Goal: Contribute content: Add original content to the website for others to see

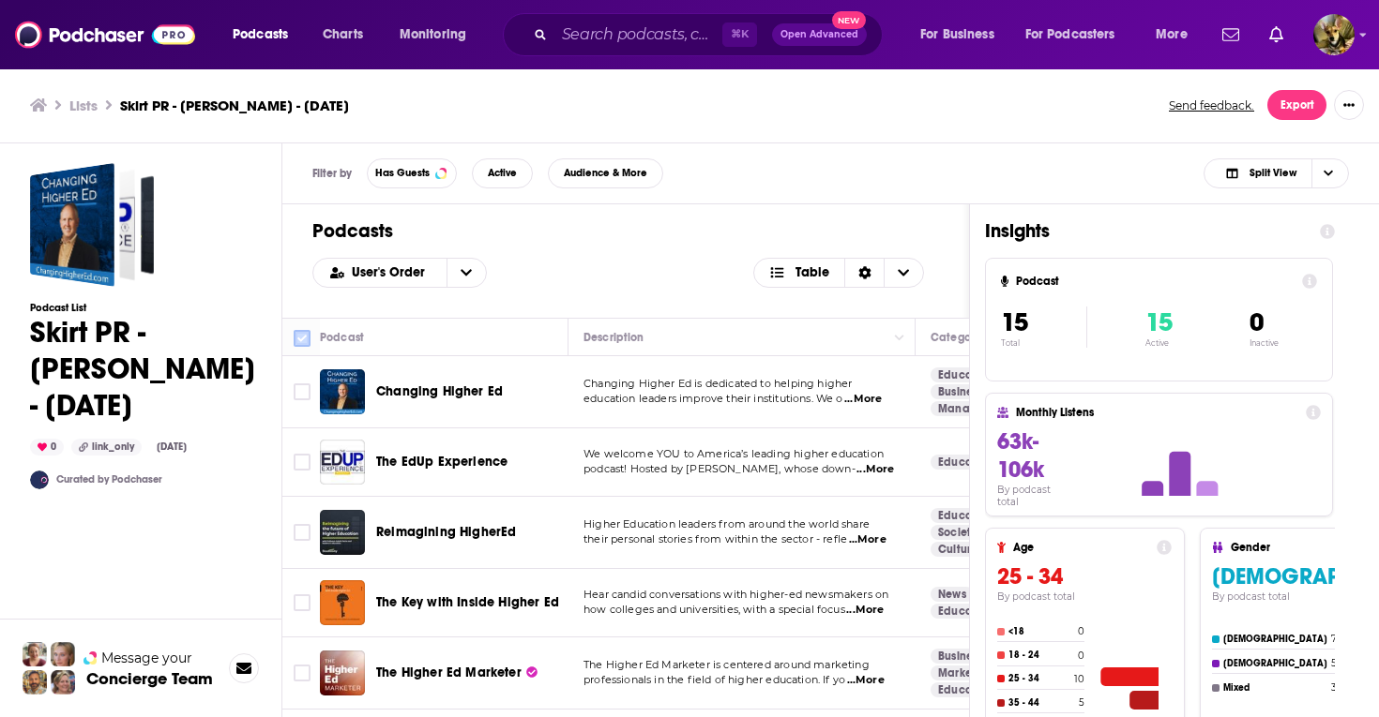
click at [302, 336] on input "Toggle select all" at bounding box center [302, 338] width 17 height 17
checkbox input "true"
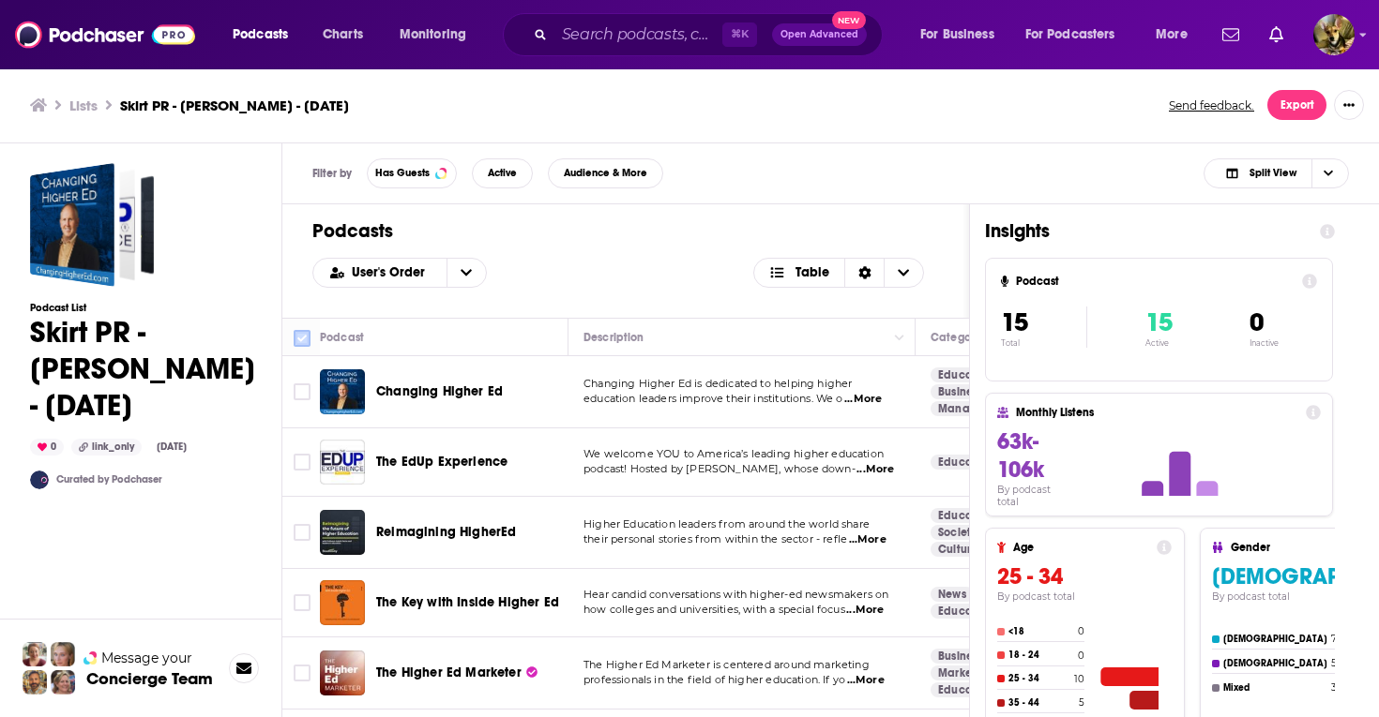
checkbox input "true"
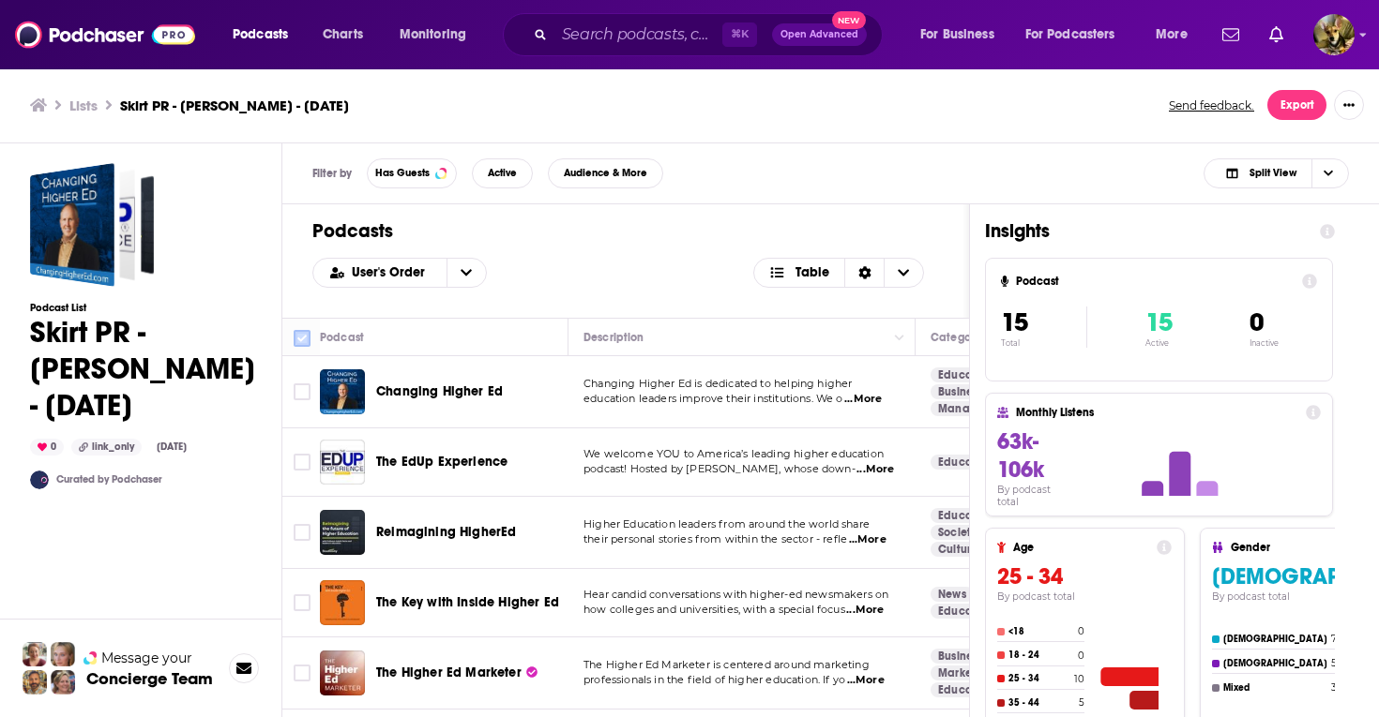
checkbox input "true"
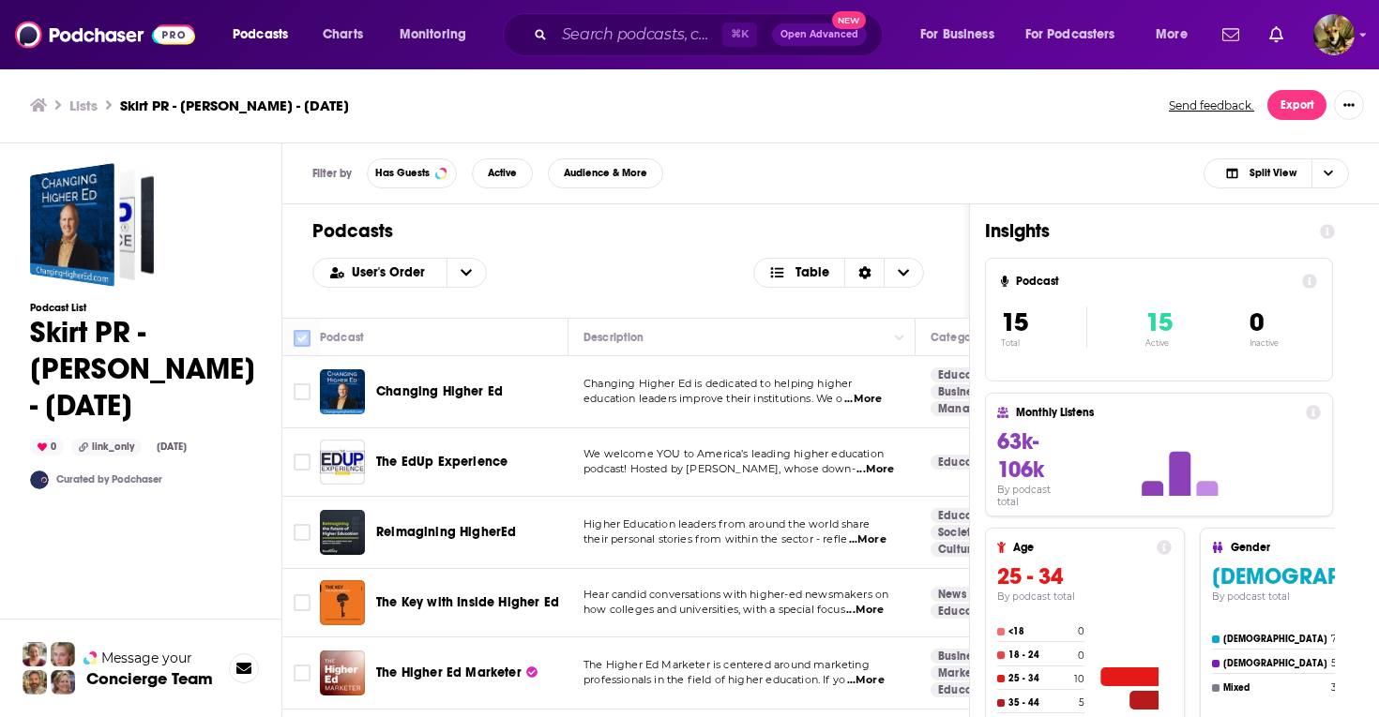
checkbox input "true"
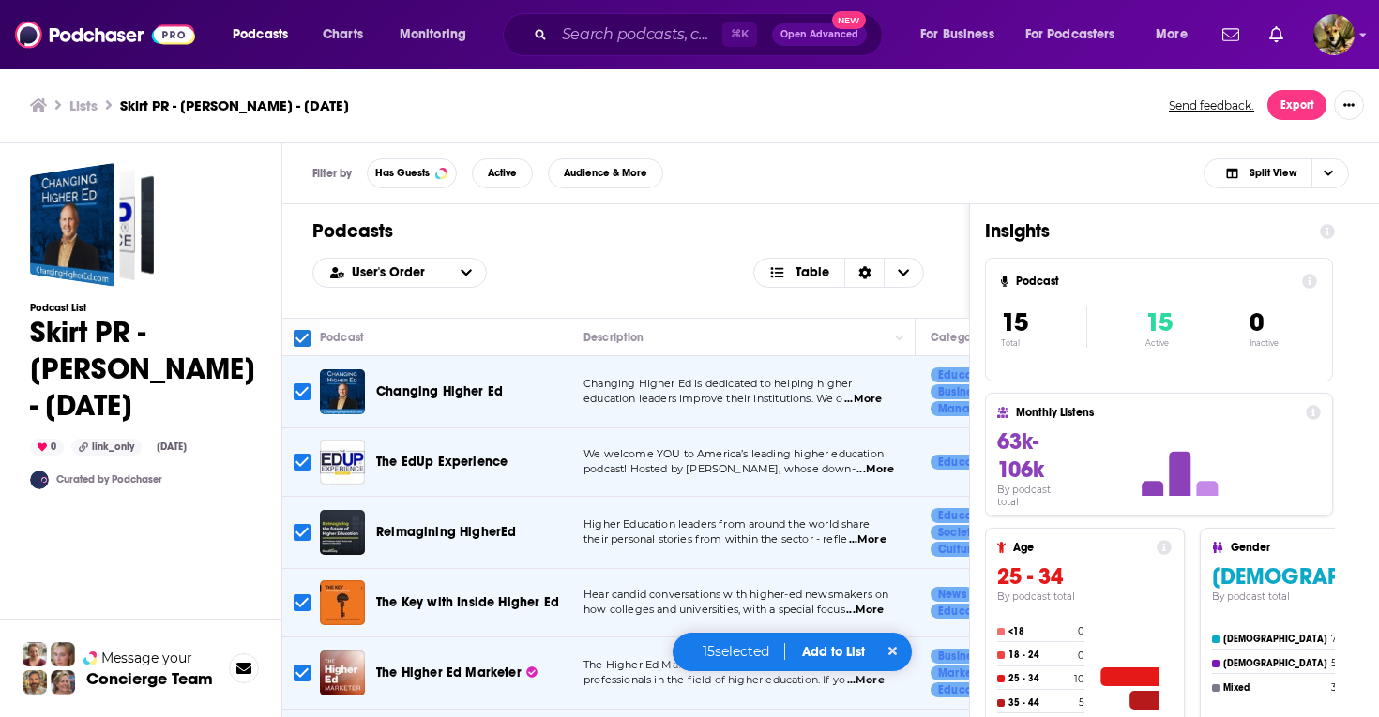
click at [826, 648] on button "Add to List" at bounding box center [833, 652] width 93 height 16
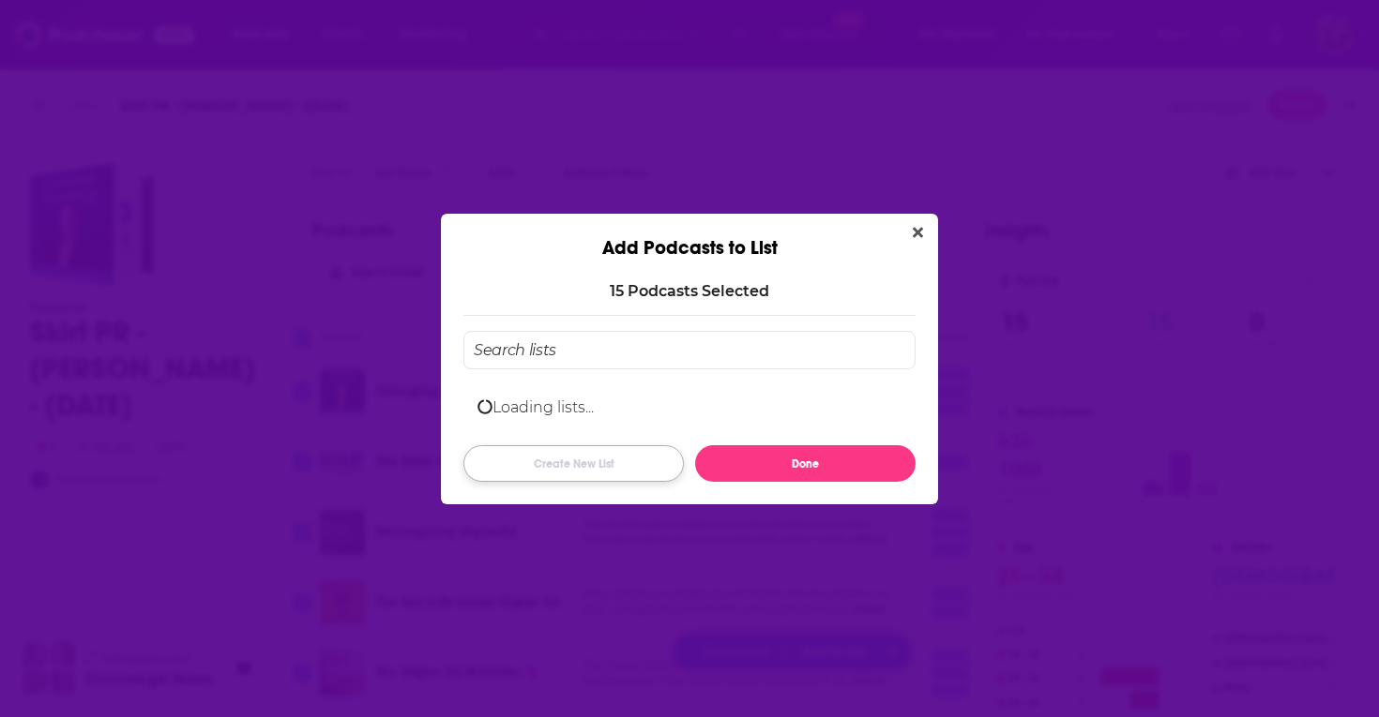
click at [586, 467] on button "Create New List" at bounding box center [573, 463] width 220 height 37
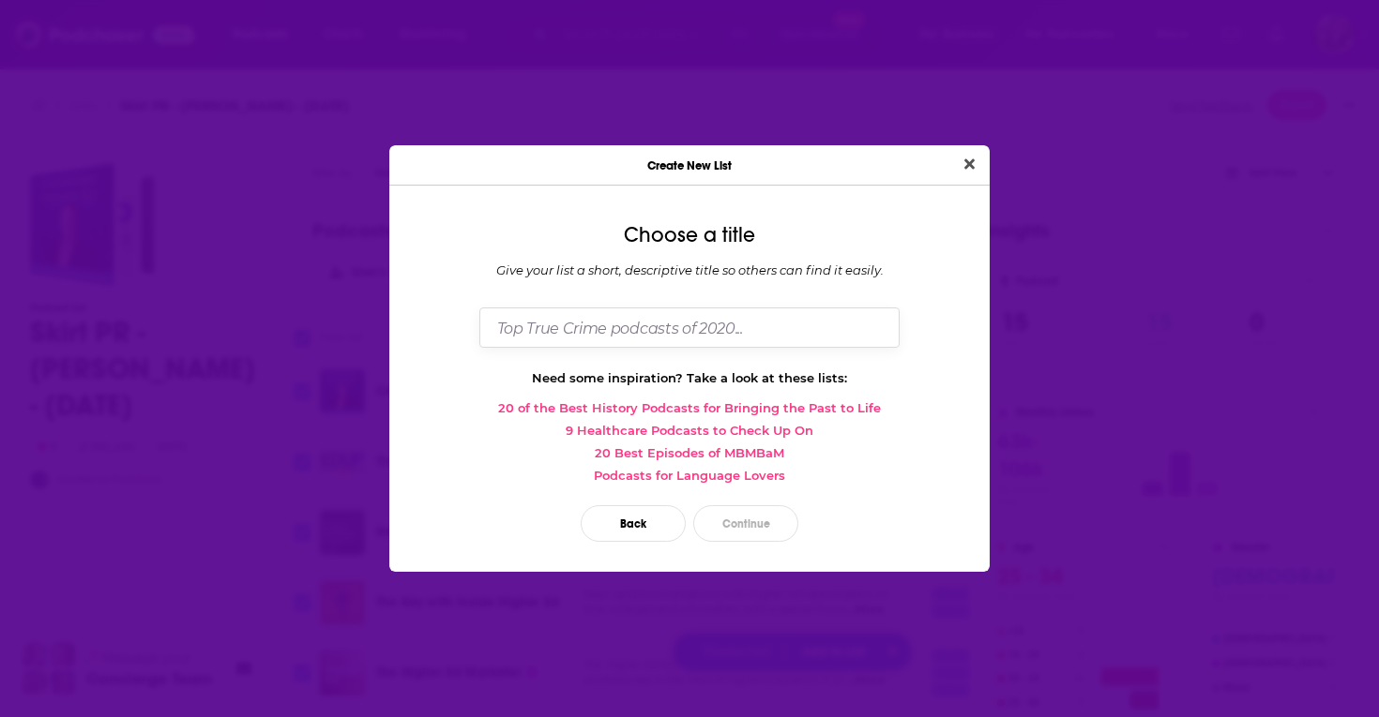
click at [528, 328] on input "Dialog" at bounding box center [689, 328] width 420 height 40
type input "Skirt PR- [PERSON_NAME]- 8/11"
click at [761, 520] on button "Continue" at bounding box center [745, 523] width 105 height 37
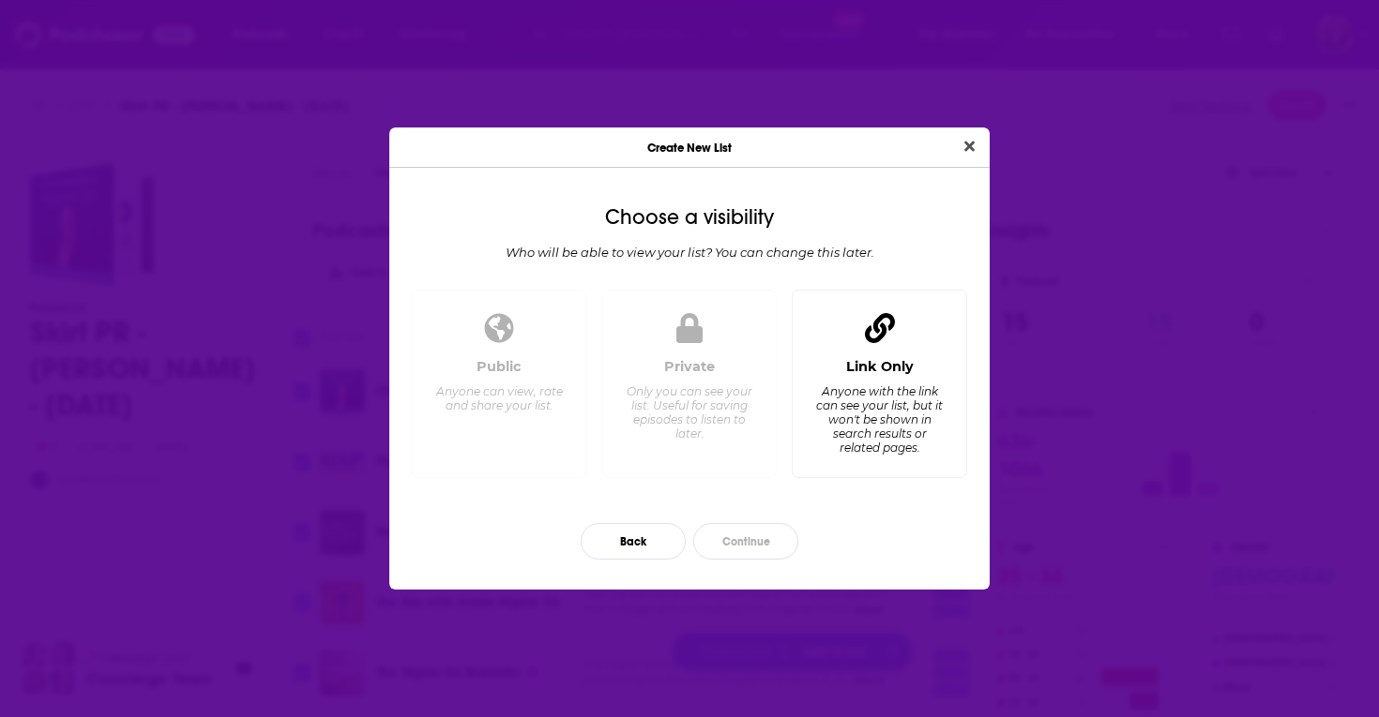
click at [849, 410] on div "Anyone with the link can see your list, but it won't be shown in search results…" at bounding box center [879, 420] width 128 height 70
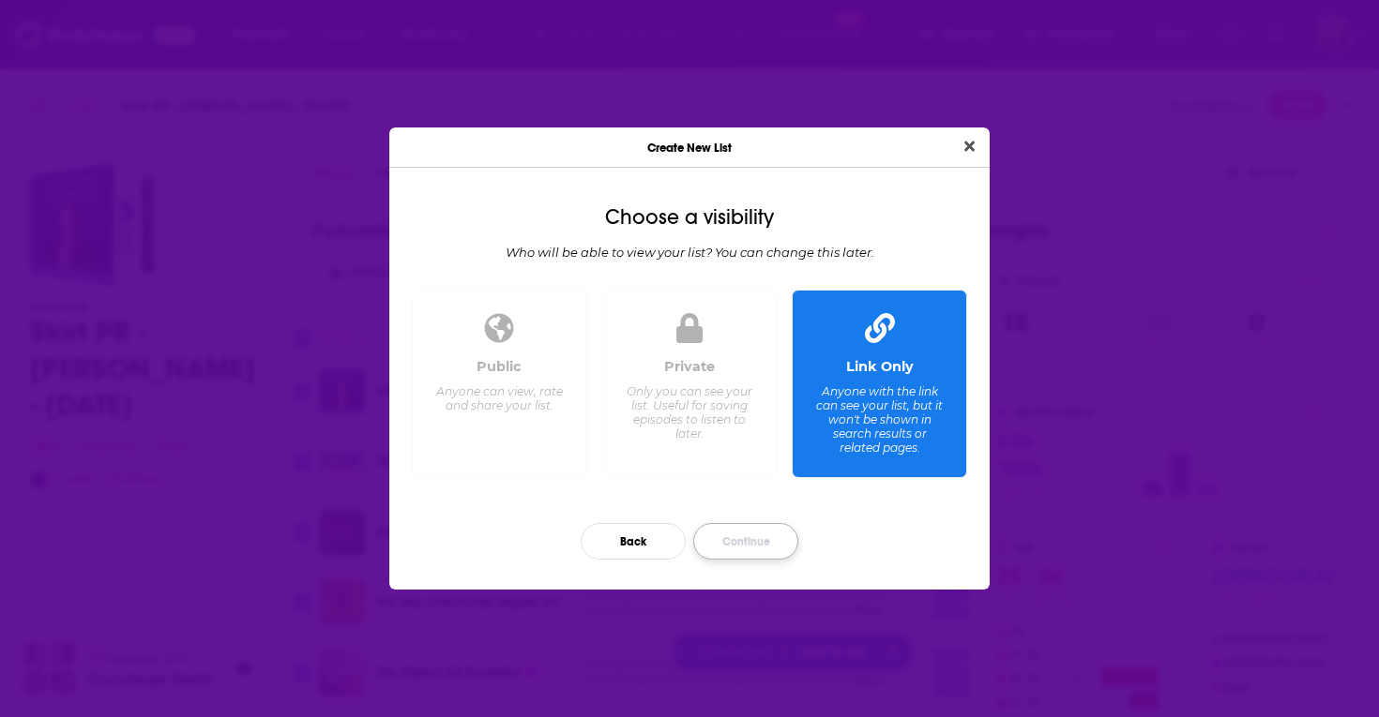
click at [753, 534] on button "Continue" at bounding box center [745, 541] width 105 height 37
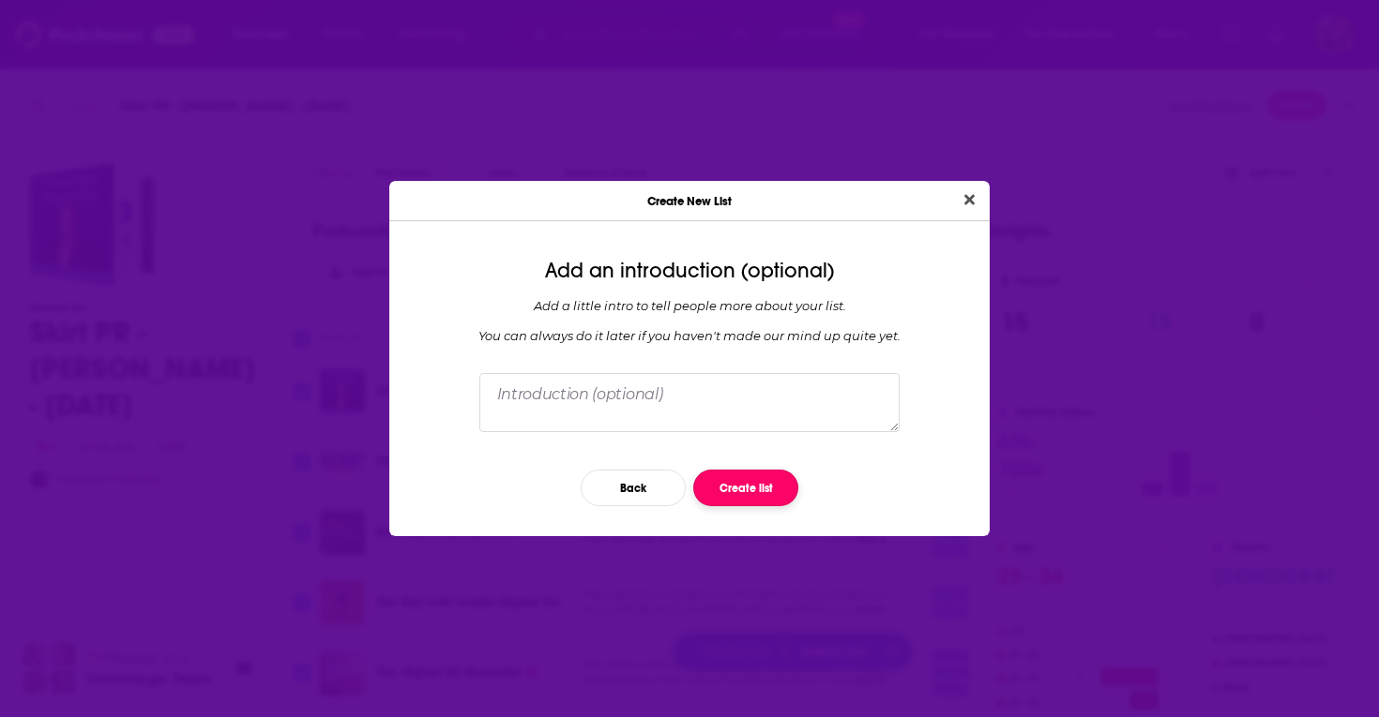
click at [752, 478] on button "Create list" at bounding box center [745, 488] width 105 height 37
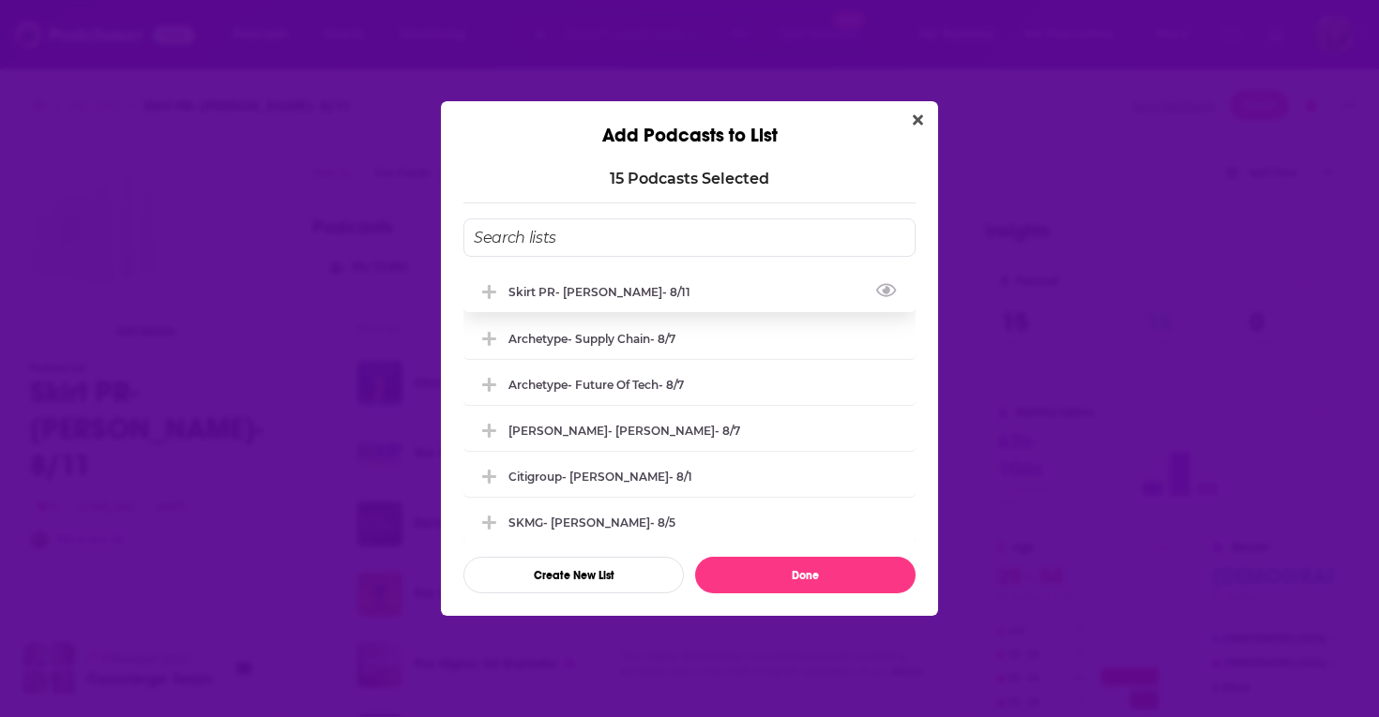
click at [488, 291] on icon "Add Podcast To List" at bounding box center [489, 292] width 14 height 14
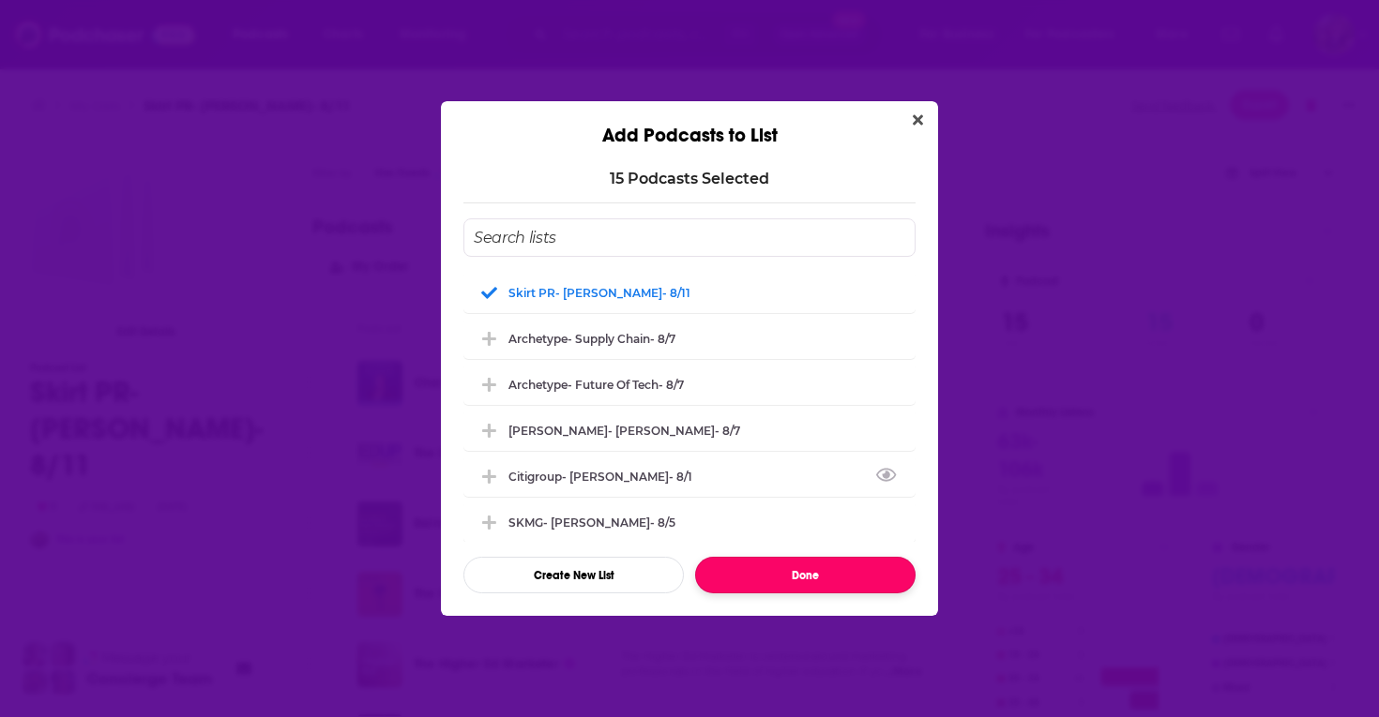
click at [799, 579] on button "Done" at bounding box center [805, 575] width 220 height 37
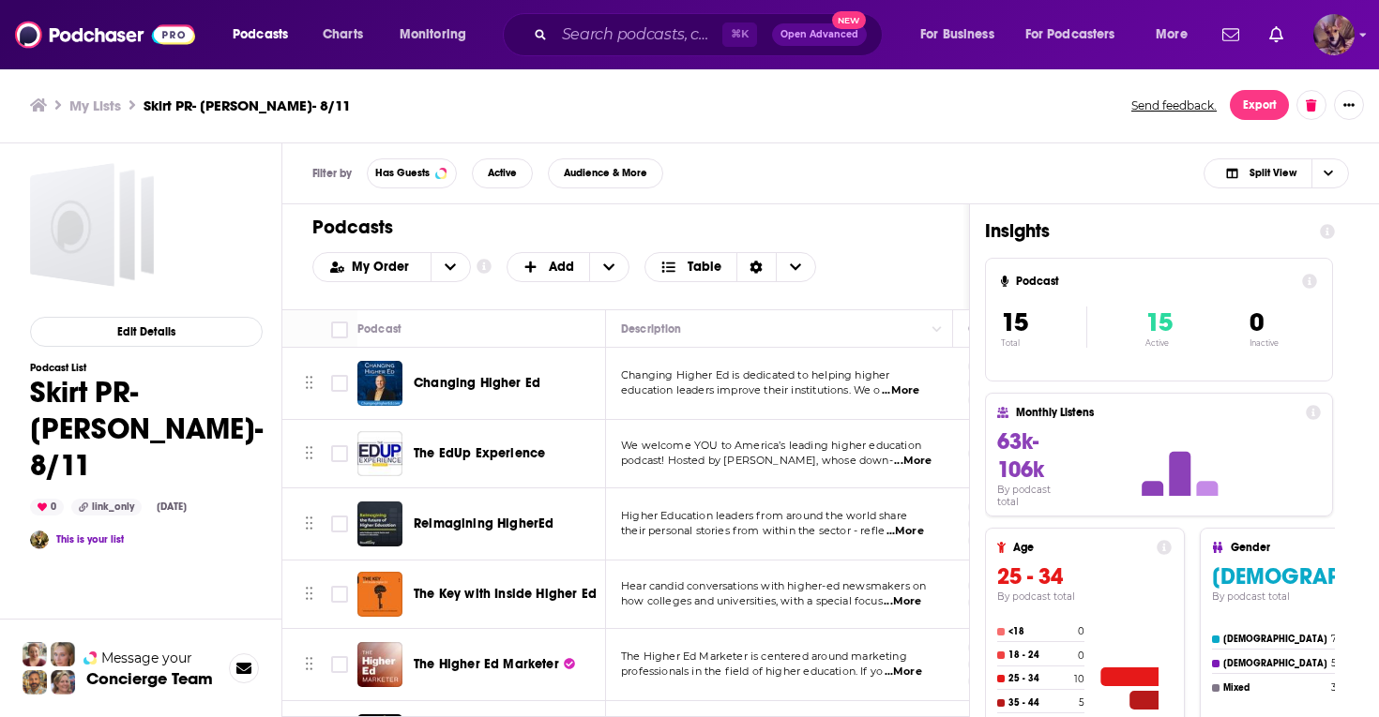
click at [1329, 42] on img "Logged in as SydneyDemo" at bounding box center [1333, 34] width 41 height 41
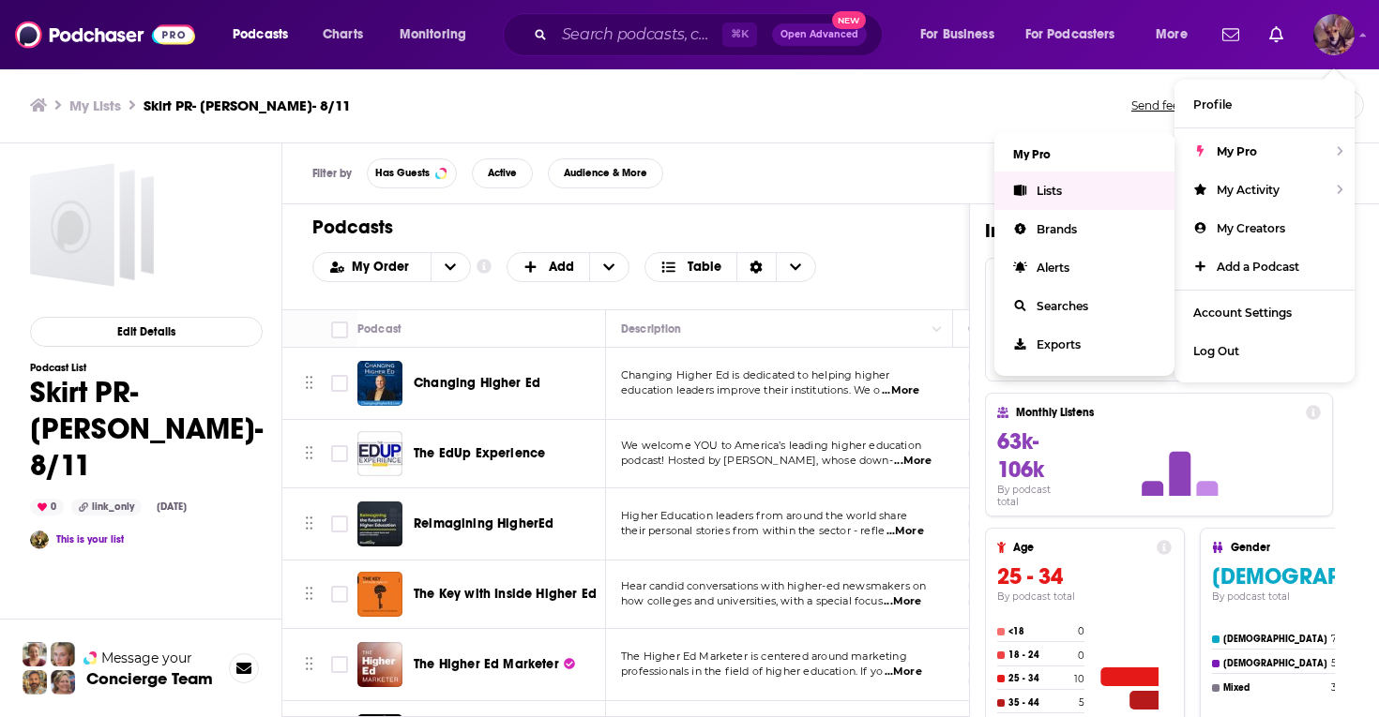
click at [1047, 186] on span "Lists" at bounding box center [1048, 191] width 25 height 14
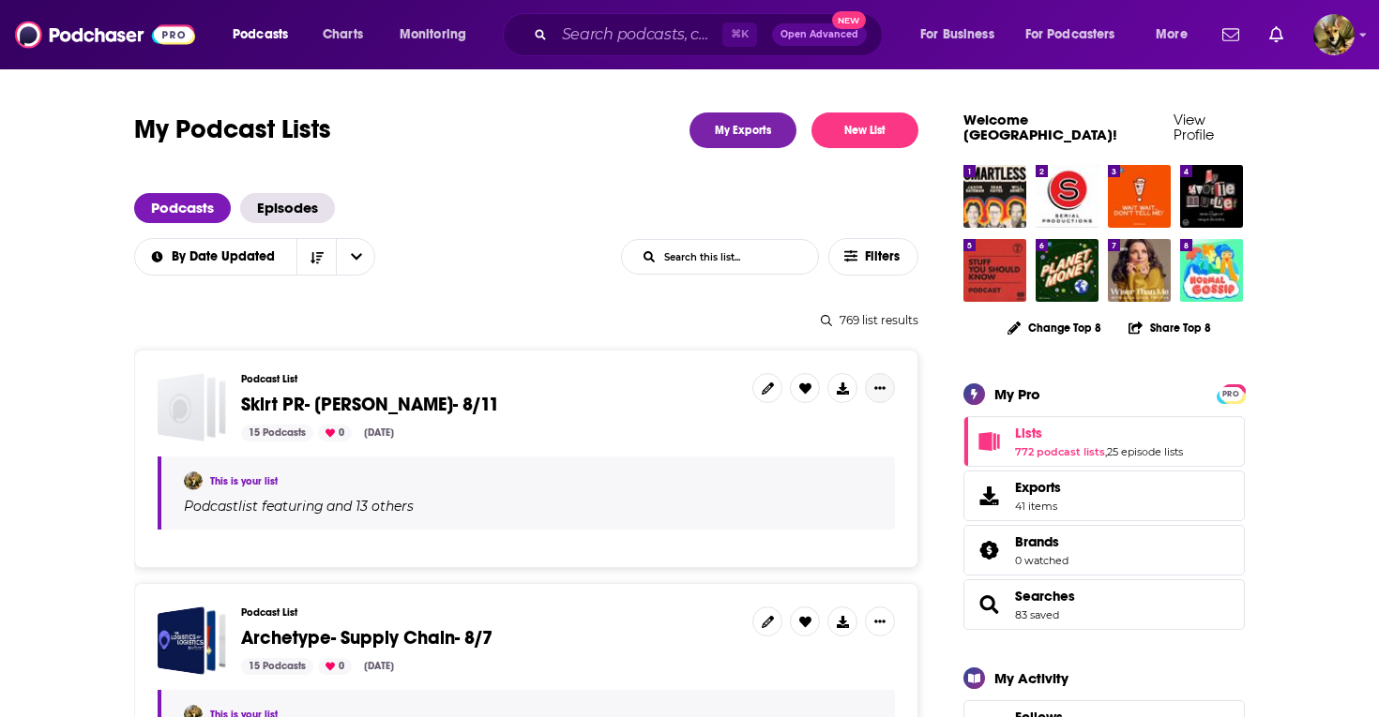
click at [886, 386] on button "Show More Button" at bounding box center [880, 388] width 30 height 30
click at [817, 546] on button "Share" at bounding box center [816, 537] width 180 height 35
click at [885, 461] on icon "Show additional menu" at bounding box center [887, 463] width 38 height 15
